Goal: Task Accomplishment & Management: Use online tool/utility

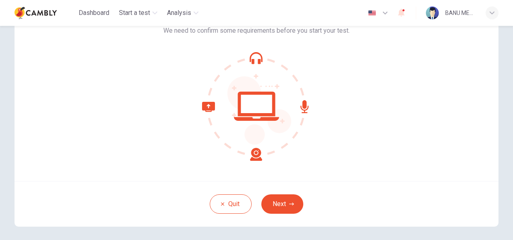
scroll to position [40, 0]
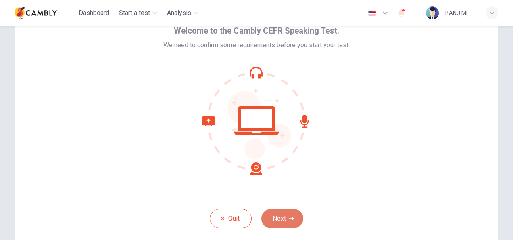
click at [273, 215] on button "Next" at bounding box center [282, 218] width 42 height 19
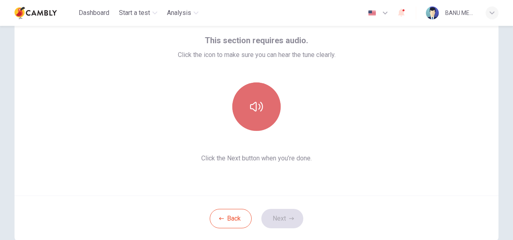
click at [263, 116] on button "button" at bounding box center [256, 106] width 48 height 48
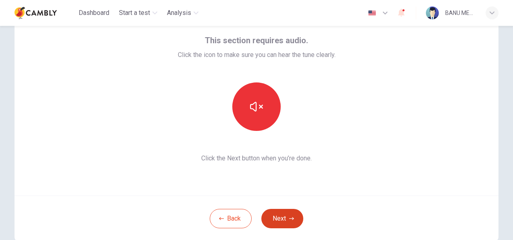
click at [289, 220] on button "Next" at bounding box center [282, 218] width 42 height 19
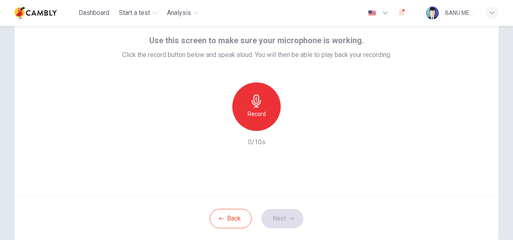
click at [240, 107] on div "Record" at bounding box center [256, 106] width 48 height 48
click at [288, 221] on button "Next" at bounding box center [282, 218] width 42 height 19
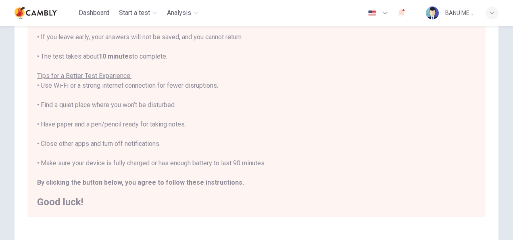
scroll to position [121, 0]
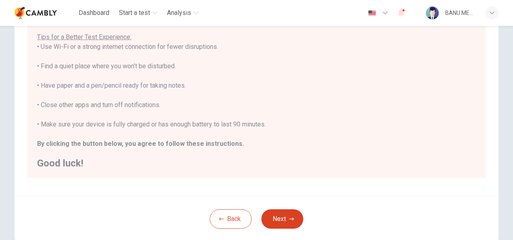
click at [290, 217] on icon "button" at bounding box center [291, 218] width 5 height 5
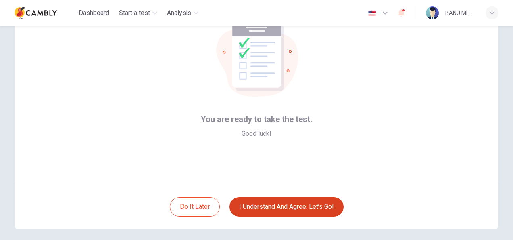
scroll to position [81, 0]
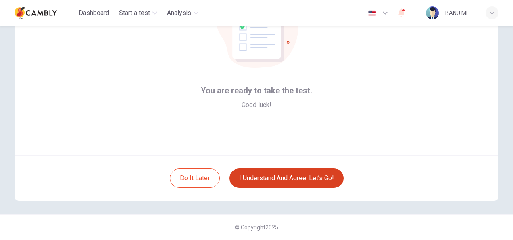
click at [312, 178] on button "I understand and agree. Let’s go!" at bounding box center [287, 177] width 114 height 19
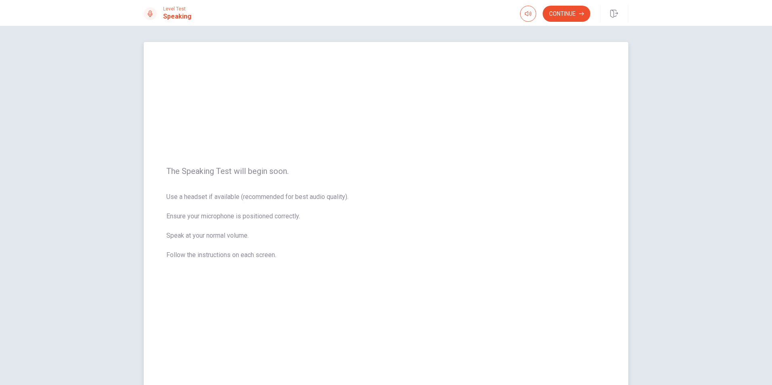
scroll to position [40, 0]
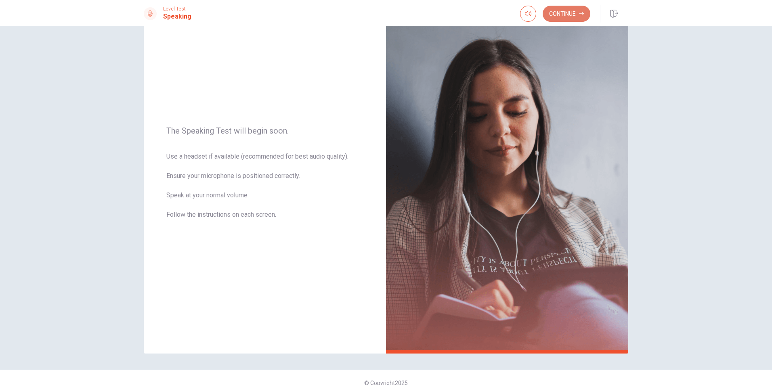
click at [513, 19] on button "Continue" at bounding box center [566, 14] width 48 height 16
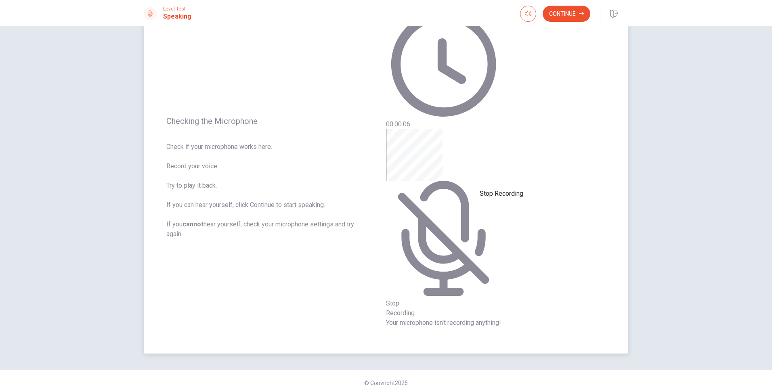
click at [501, 178] on div "Stop Recording" at bounding box center [443, 223] width 115 height 189
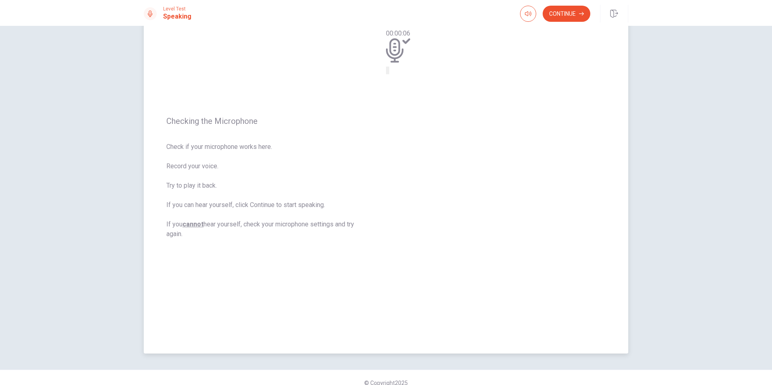
click at [410, 63] on icon at bounding box center [398, 50] width 24 height 24
click at [389, 74] on button "Play Audio" at bounding box center [388, 71] width 2 height 8
click at [410, 65] on div at bounding box center [398, 51] width 24 height 27
click at [397, 82] on icon "Pause Audio" at bounding box center [393, 77] width 8 height 10
click at [397, 82] on icon "Play Audio" at bounding box center [393, 77] width 8 height 10
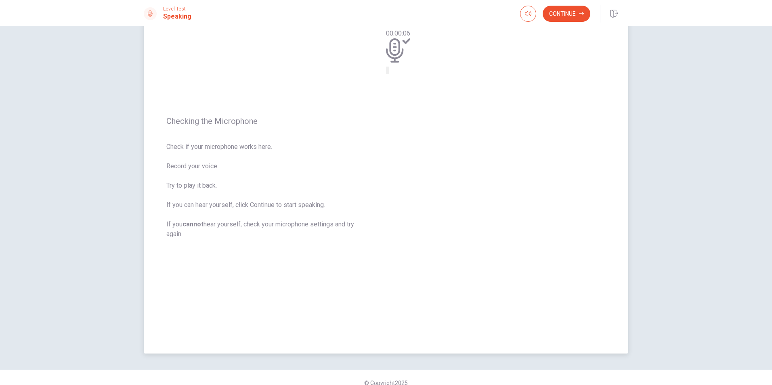
click at [387, 74] on button "Record Again" at bounding box center [387, 71] width 2 height 8
click at [414, 145] on div "Stop Recording" at bounding box center [400, 94] width 29 height 102
click at [388, 72] on icon "Play Audio" at bounding box center [388, 72] width 0 height 0
click at [403, 63] on icon at bounding box center [394, 50] width 17 height 24
click at [387, 74] on button "Record Again" at bounding box center [387, 71] width 2 height 8
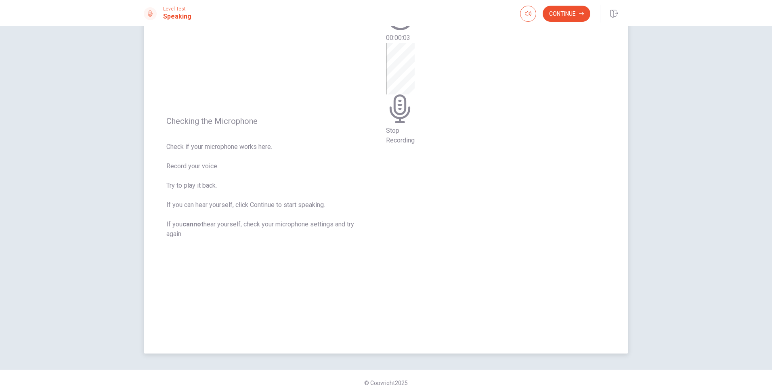
click at [414, 144] on span "Stop Recording" at bounding box center [400, 135] width 29 height 17
click at [397, 82] on icon "Play Audio" at bounding box center [393, 77] width 8 height 10
click at [513, 16] on button "Continue" at bounding box center [566, 14] width 48 height 16
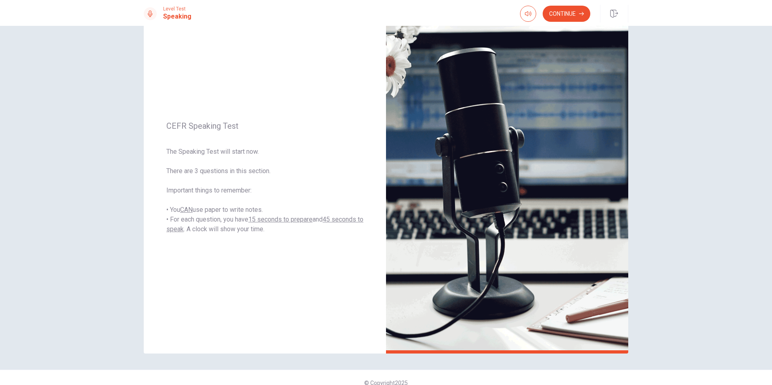
click at [513, 11] on button "Continue" at bounding box center [566, 14] width 48 height 16
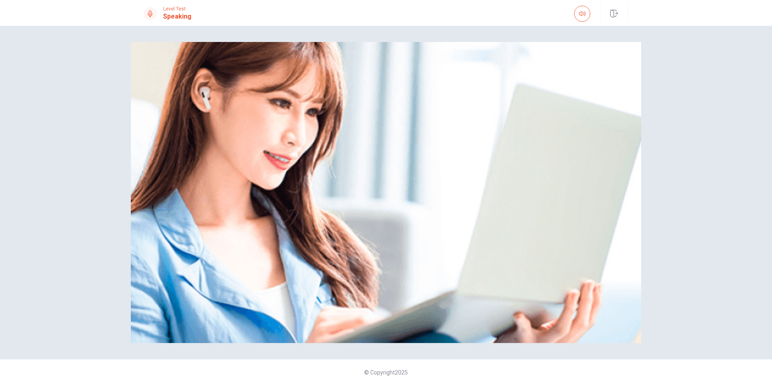
scroll to position [0, 0]
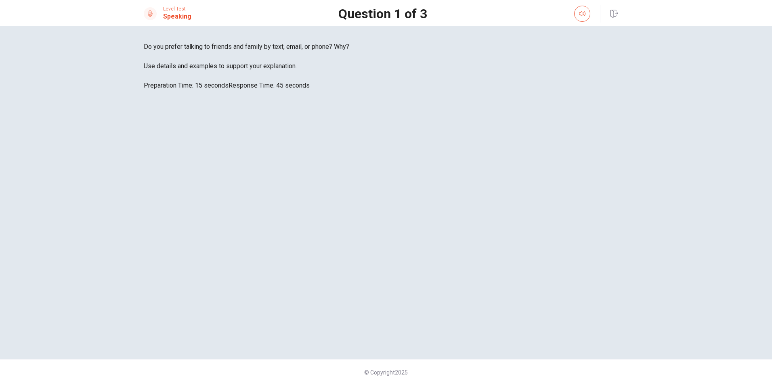
drag, startPoint x: 178, startPoint y: 196, endPoint x: 152, endPoint y: 188, distance: 27.9
click at [152, 90] on div "Do you prefer talking to friends and family by text, email, or phone? Why? Use …" at bounding box center [386, 66] width 484 height 48
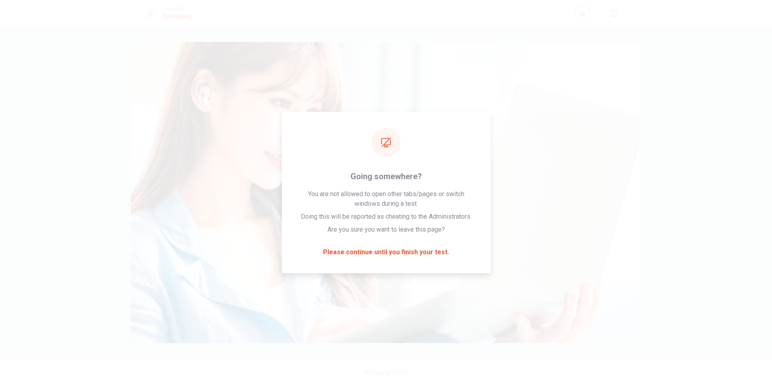
click at [513, 199] on div "Please Listen Carefully © Copyright 2025" at bounding box center [386, 205] width 772 height 359
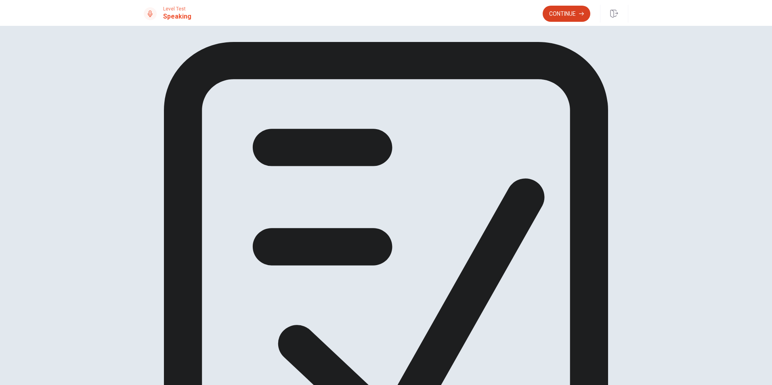
click at [513, 15] on button "Continue" at bounding box center [566, 14] width 48 height 16
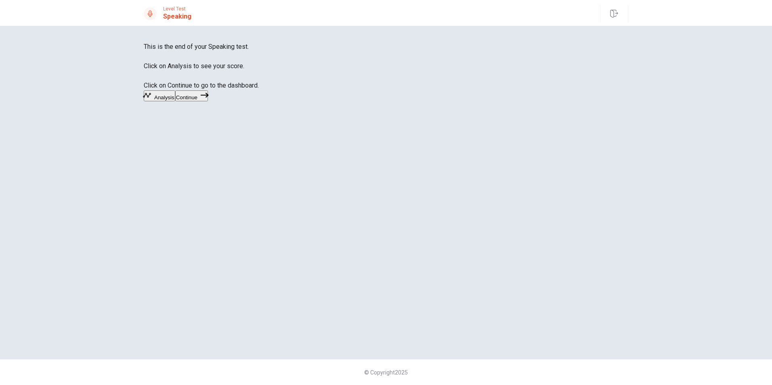
click at [208, 101] on button "Continue" at bounding box center [191, 95] width 33 height 11
